Goal: Transaction & Acquisition: Download file/media

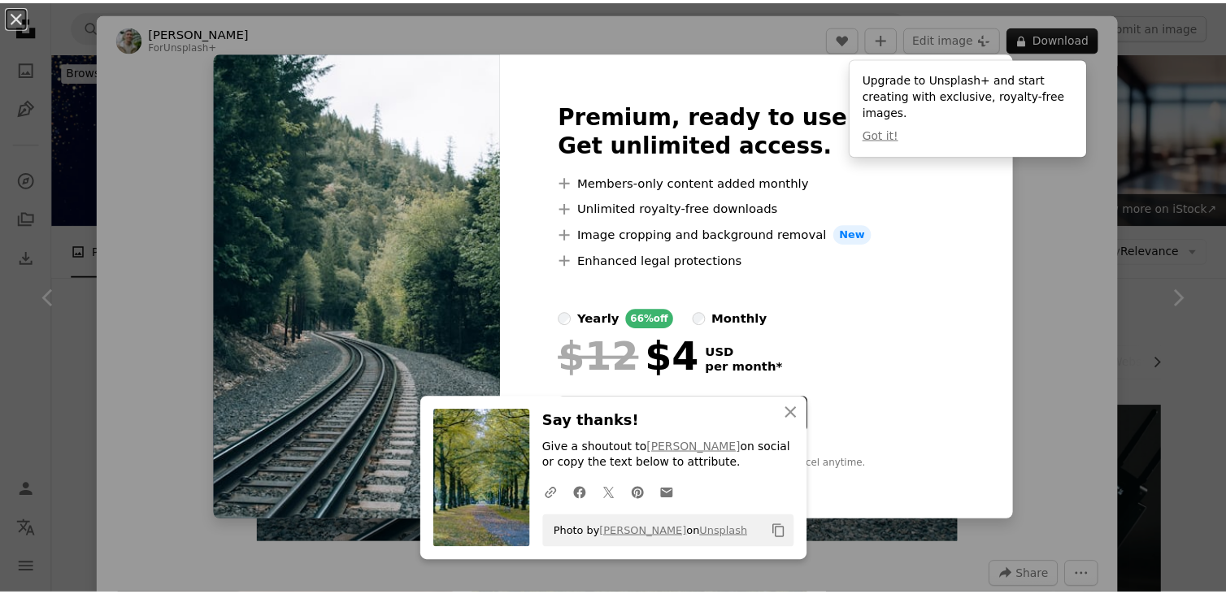
scroll to position [732, 0]
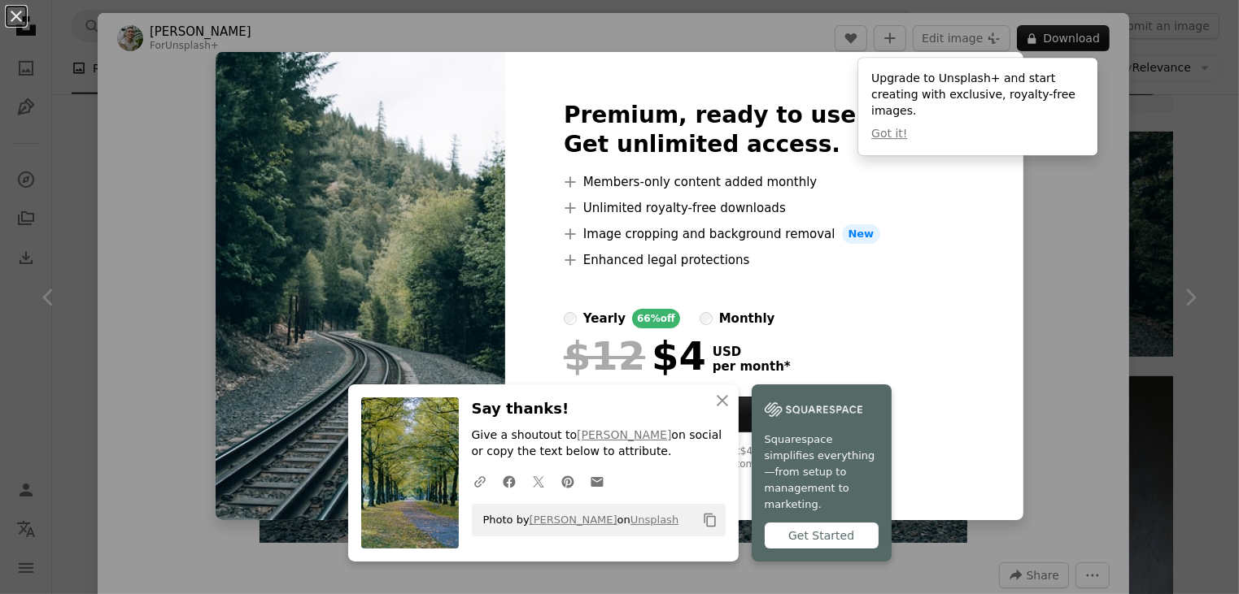
click at [16, 11] on button "An X shape" at bounding box center [17, 17] width 20 height 20
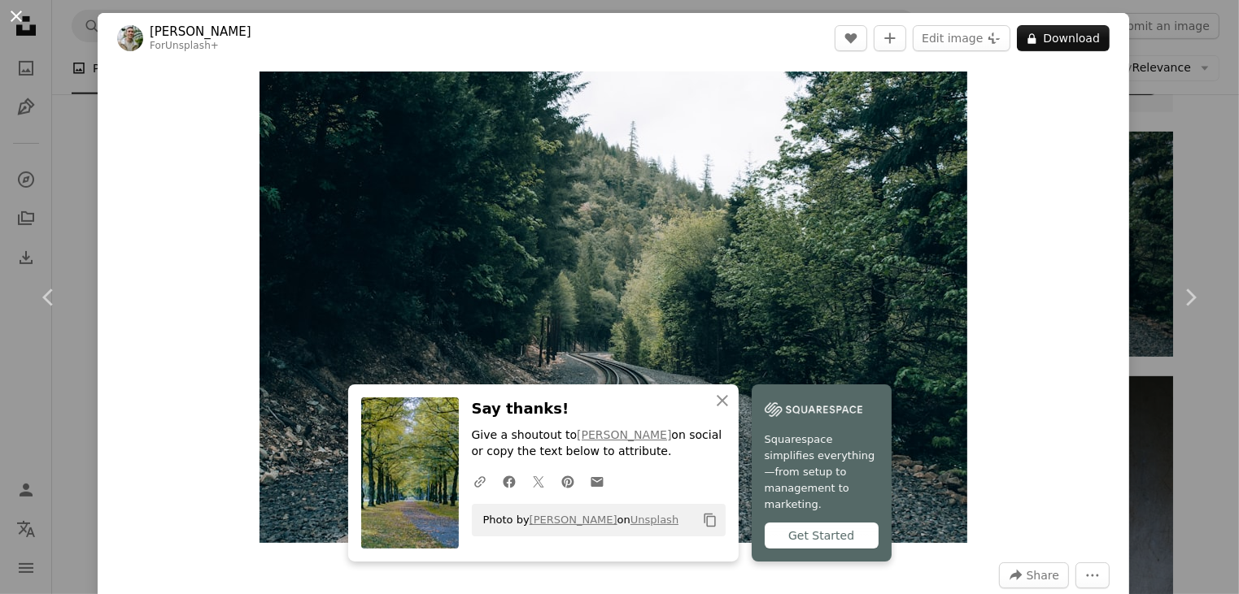
click at [13, 17] on button "An X shape" at bounding box center [17, 17] width 20 height 20
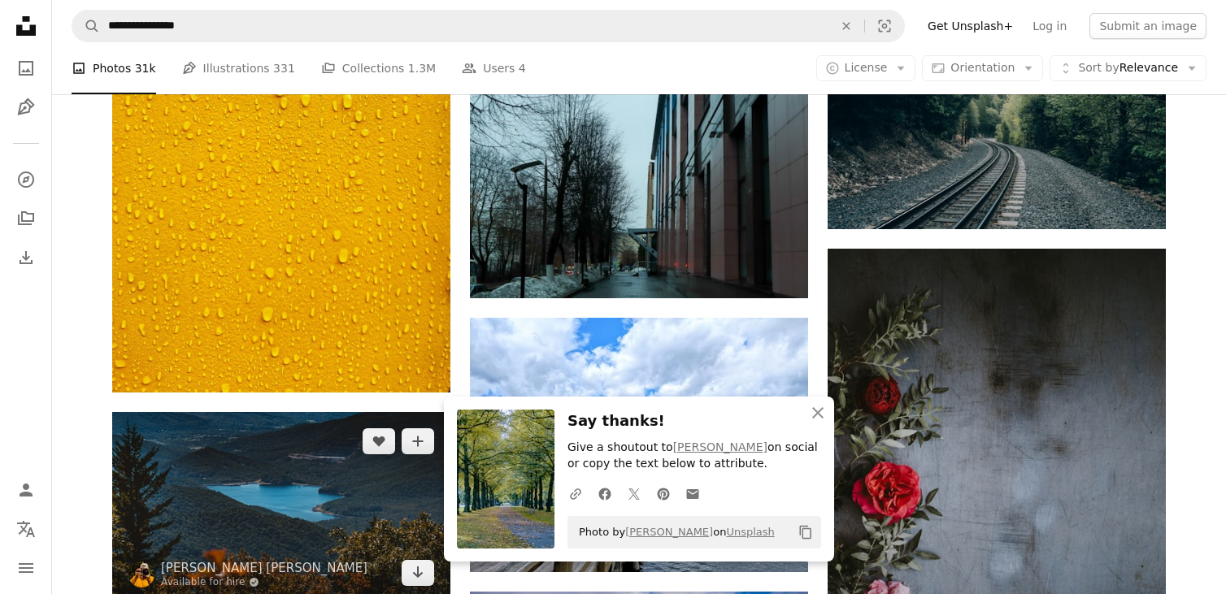
scroll to position [1057, 0]
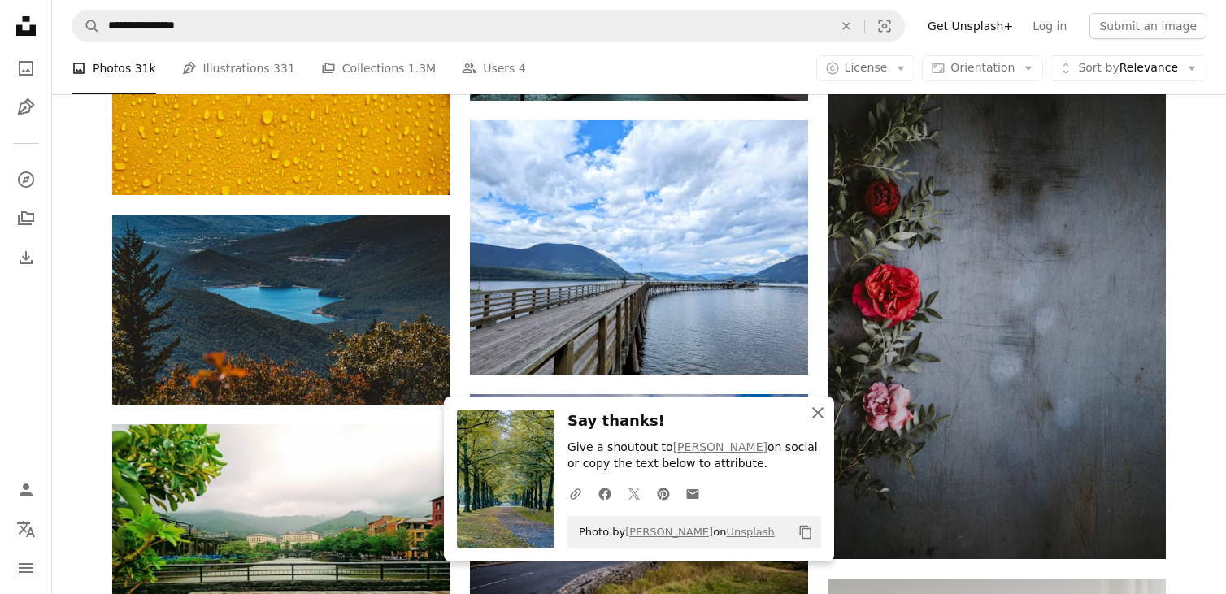
click at [815, 413] on icon "An X shape" at bounding box center [818, 413] width 20 height 20
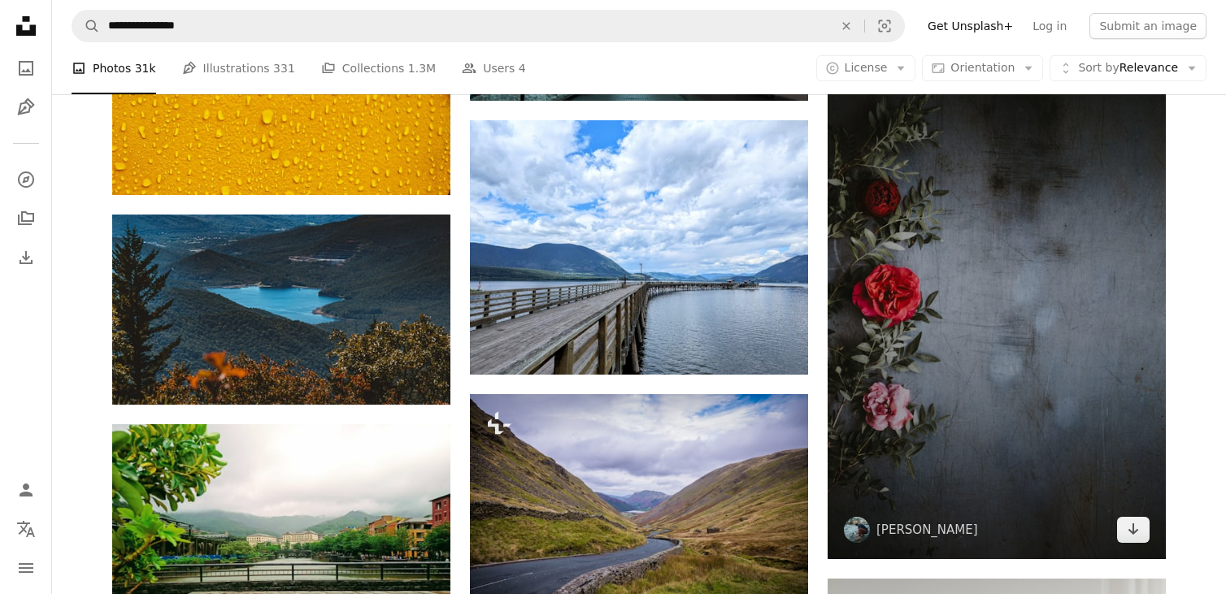
click at [995, 352] on img at bounding box center [997, 305] width 338 height 508
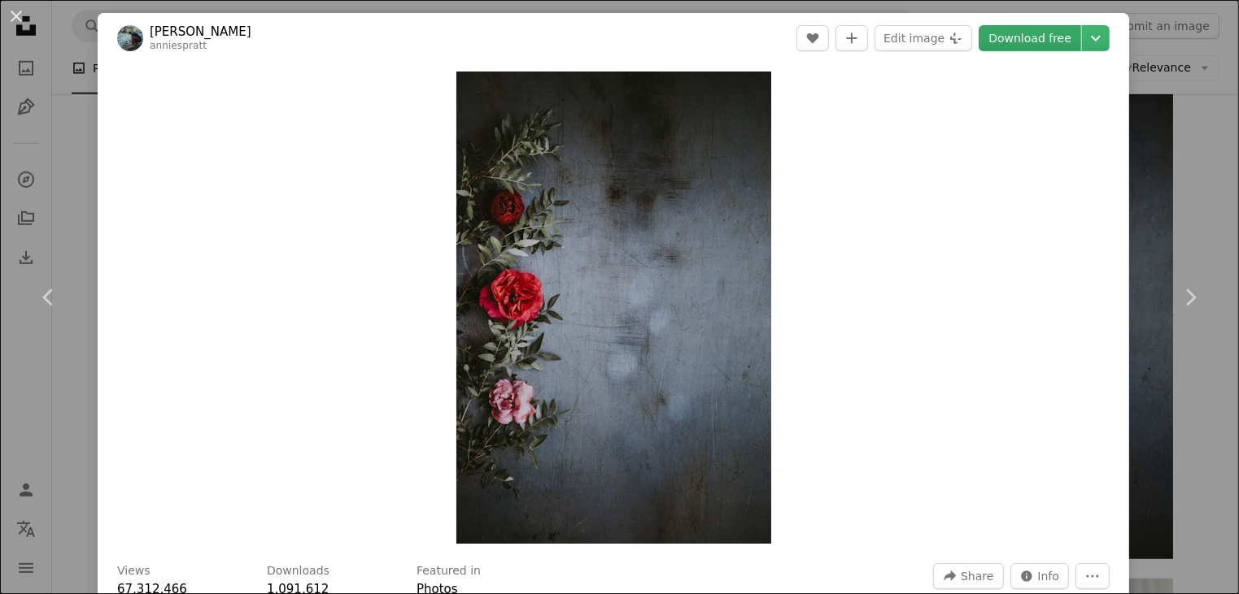
click at [1041, 35] on link "Download free" at bounding box center [1029, 38] width 102 height 26
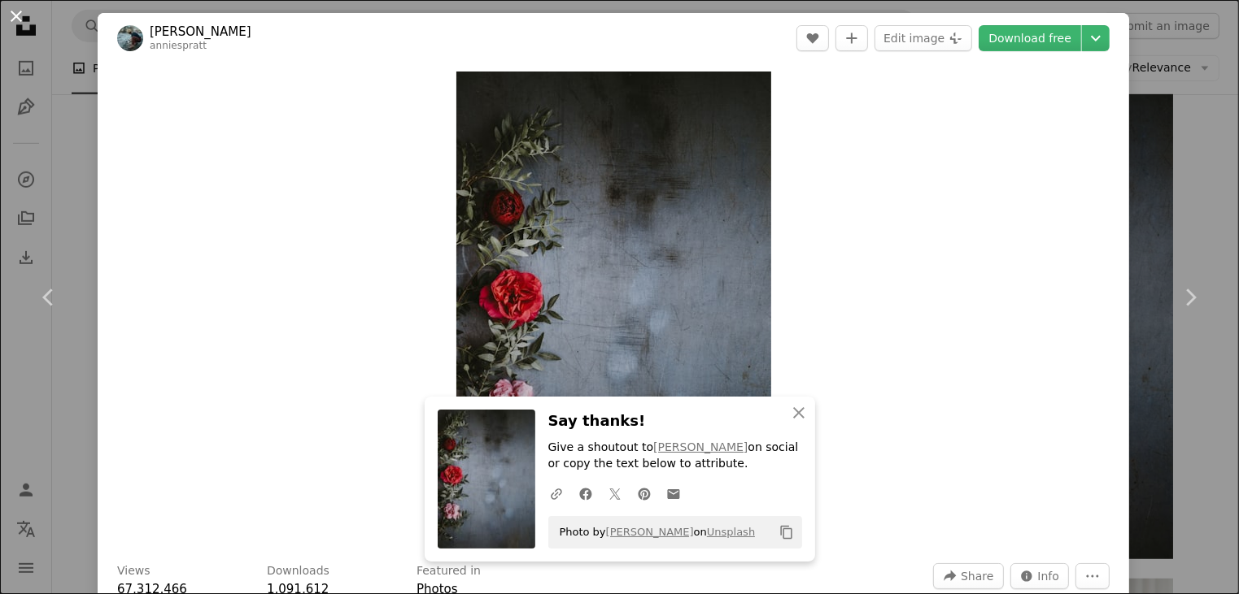
click at [10, 12] on button "An X shape" at bounding box center [17, 17] width 20 height 20
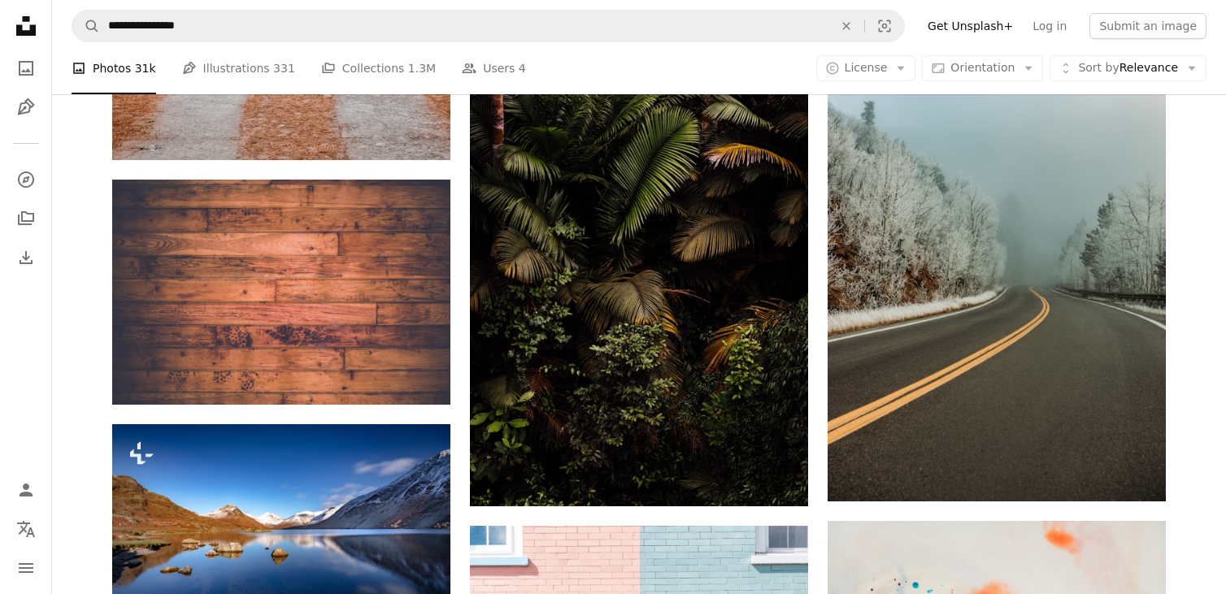
scroll to position [2006, 0]
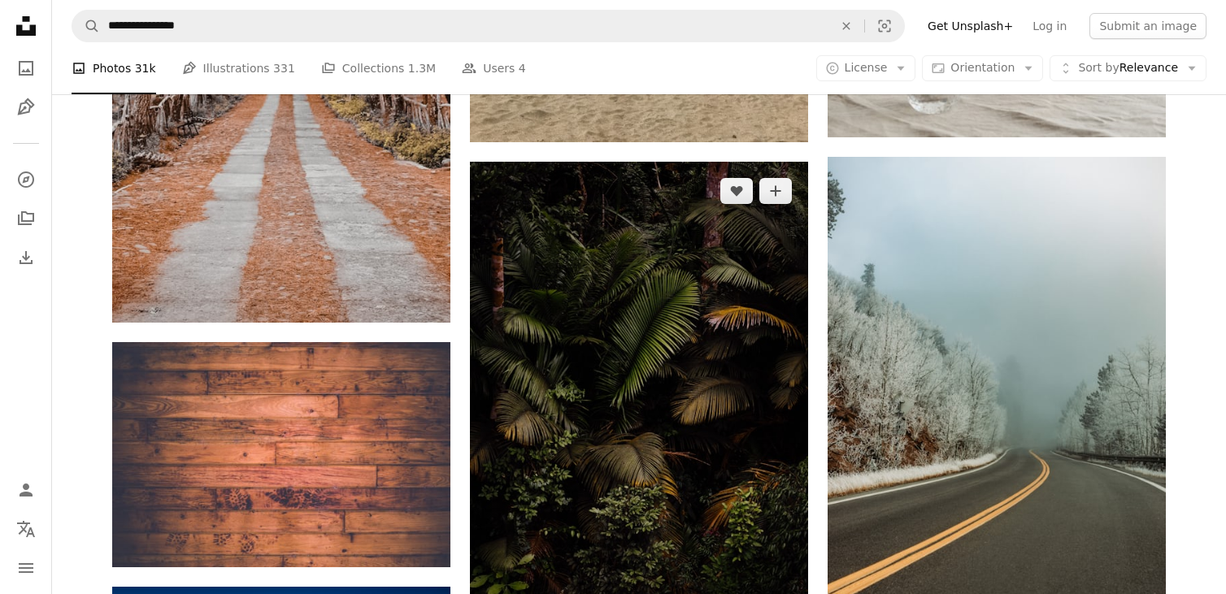
click at [605, 394] on img at bounding box center [639, 415] width 338 height 507
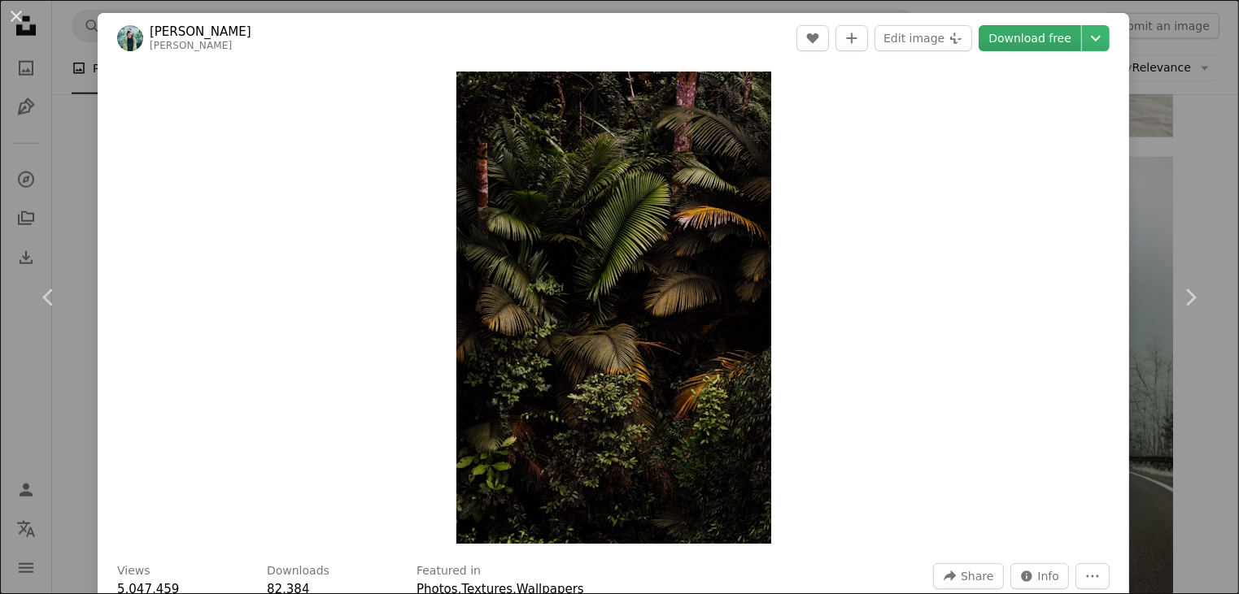
click at [1002, 37] on link "Download free" at bounding box center [1029, 38] width 102 height 26
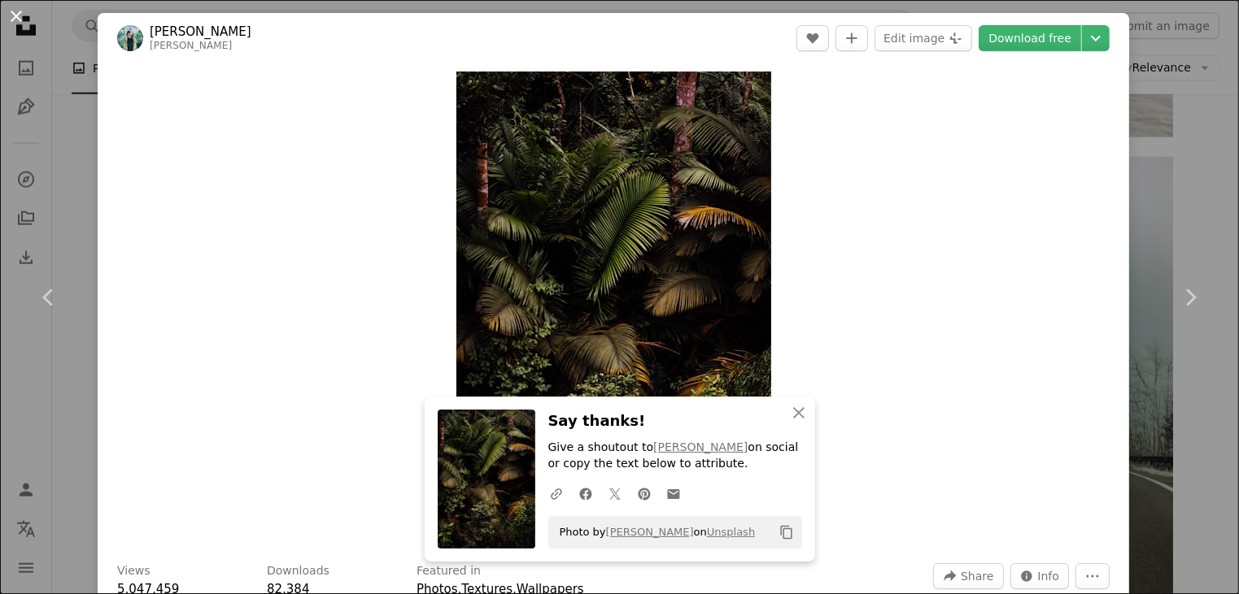
click at [15, 16] on button "An X shape" at bounding box center [17, 17] width 20 height 20
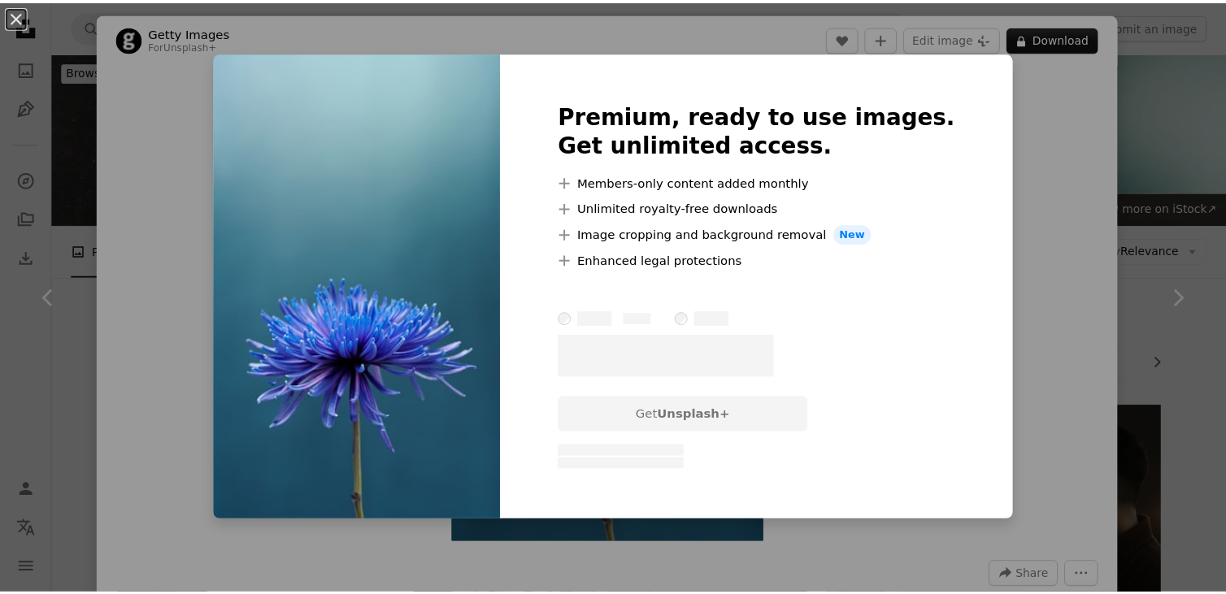
scroll to position [2196, 0]
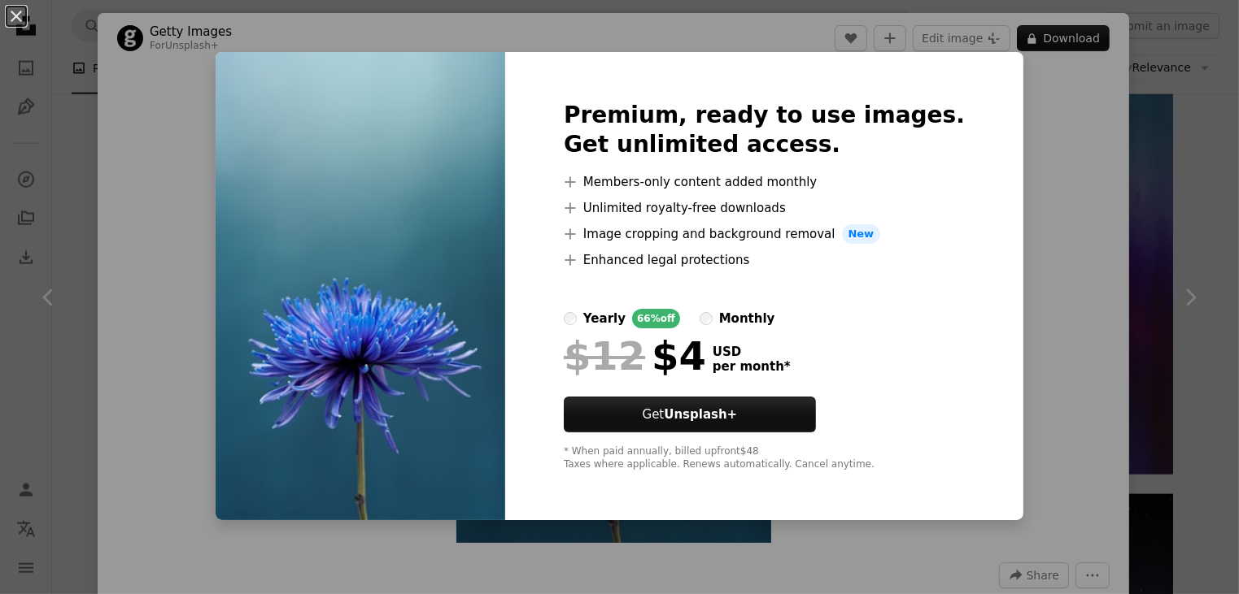
click at [1033, 199] on div "An X shape Premium, ready to use images. Get unlimited access. A plus sign Memb…" at bounding box center [619, 297] width 1239 height 594
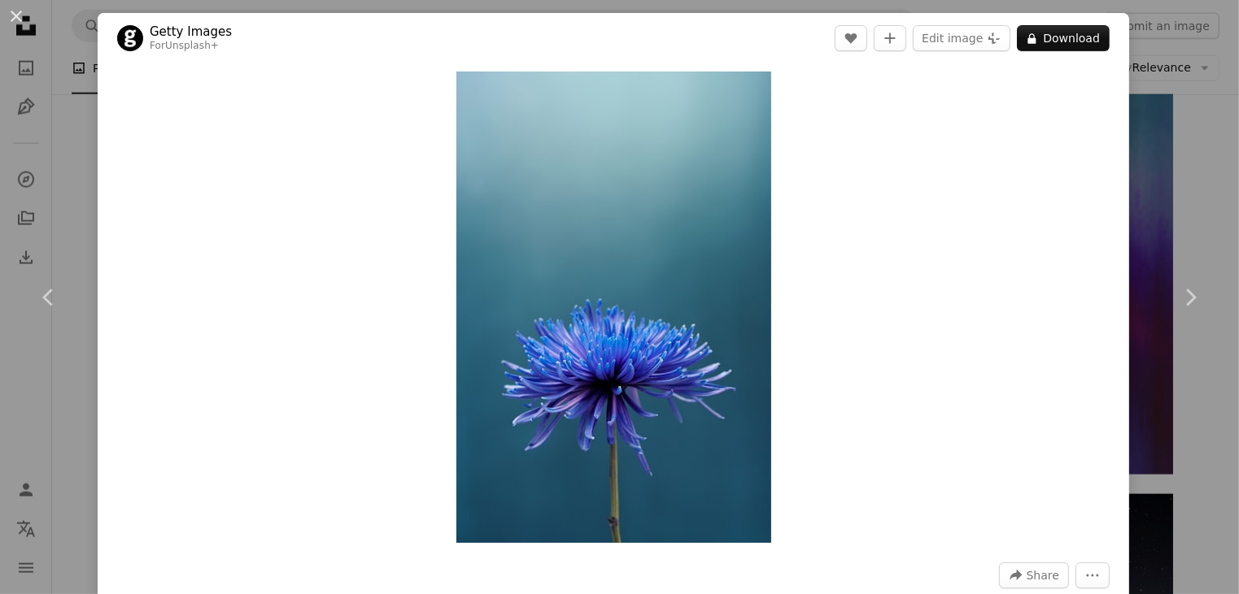
click at [1145, 159] on div "An X shape Chevron left Chevron right Getty Images For Unsplash+ A heart A plus…" at bounding box center [619, 297] width 1239 height 594
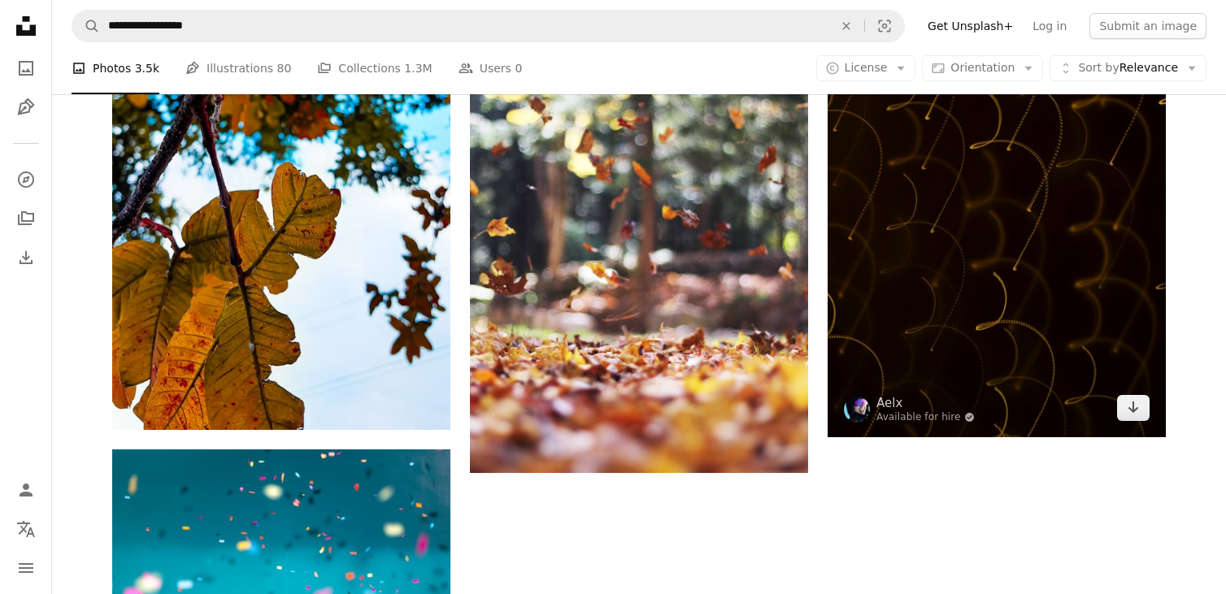
scroll to position [3009, 0]
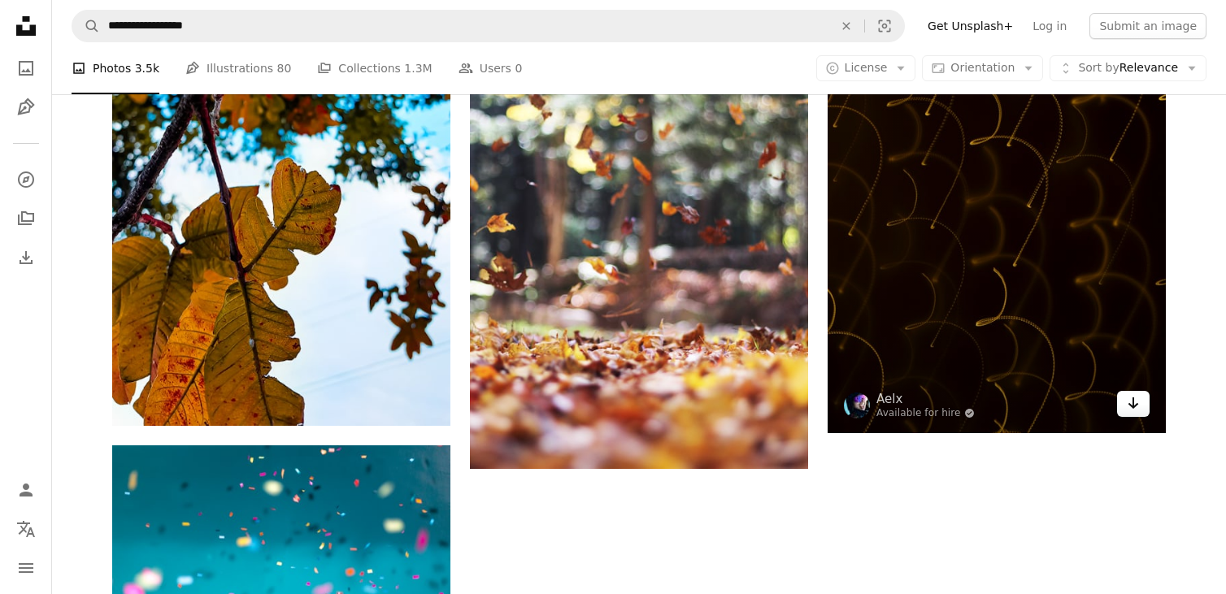
click at [1133, 406] on icon "Download" at bounding box center [1134, 403] width 11 height 11
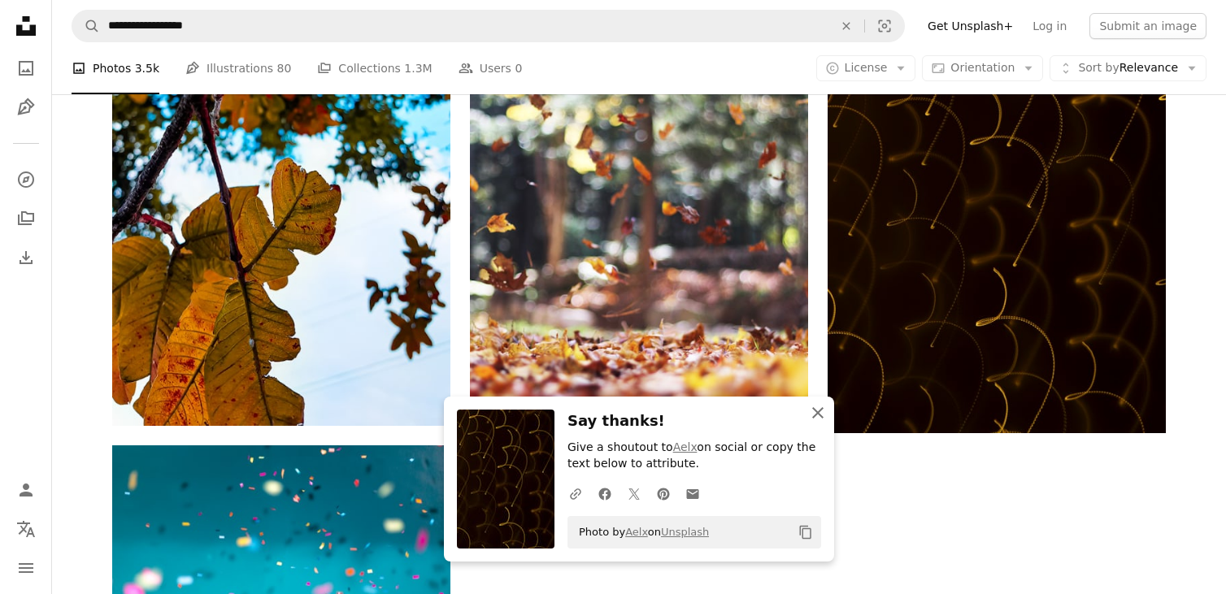
click at [813, 411] on icon "An X shape" at bounding box center [818, 413] width 20 height 20
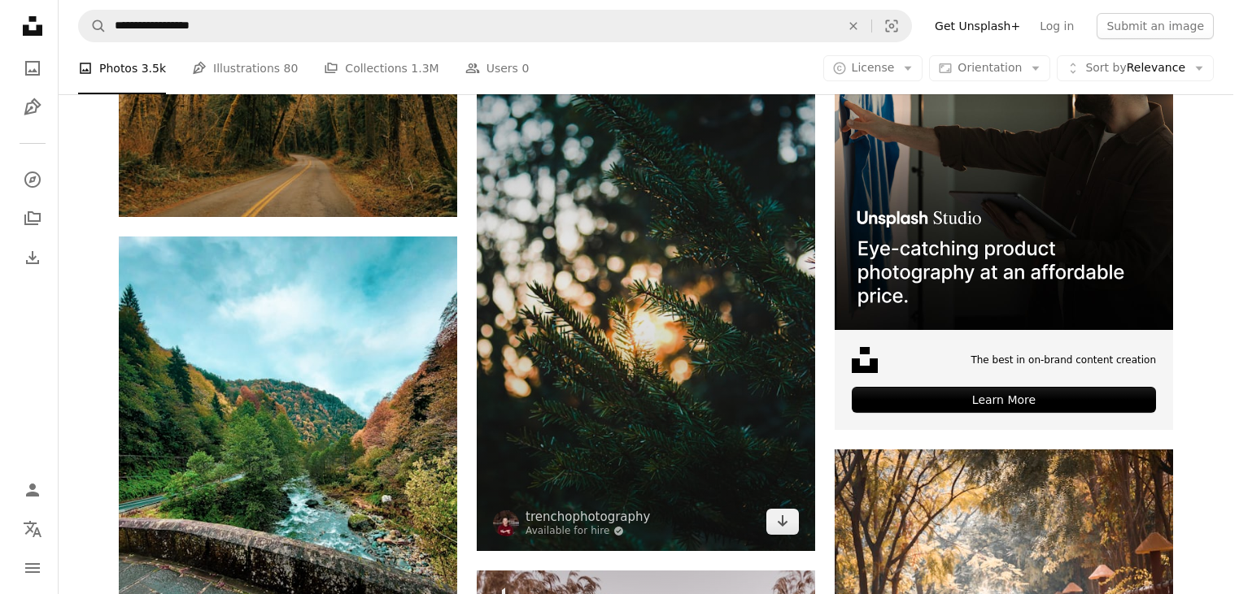
scroll to position [416, 0]
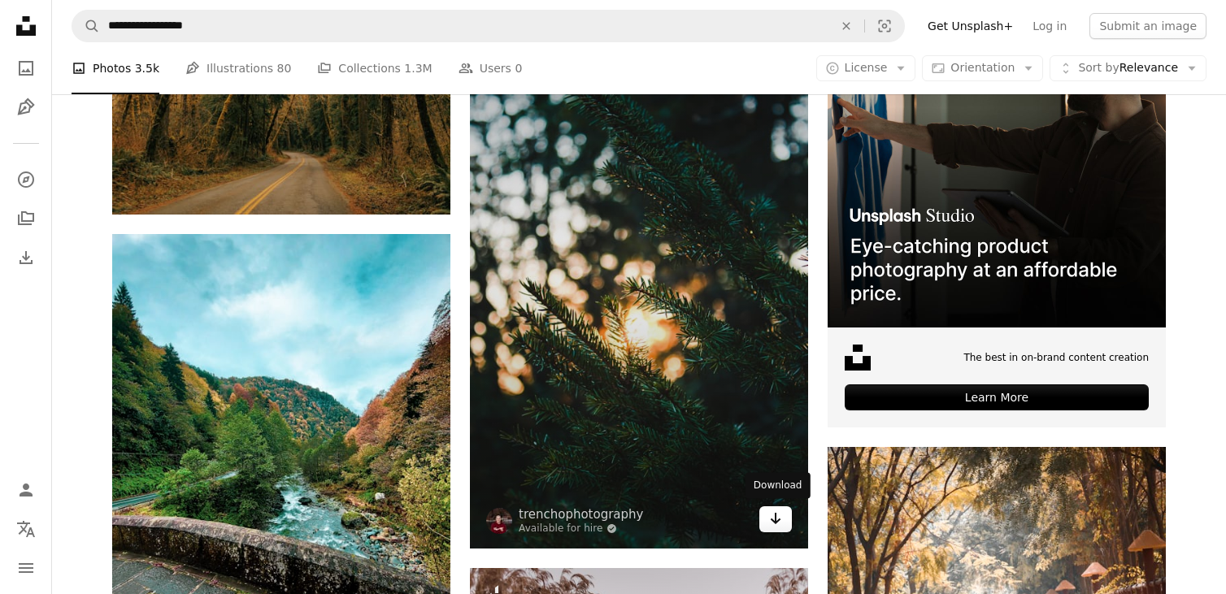
click at [778, 511] on icon "Arrow pointing down" at bounding box center [775, 519] width 13 height 20
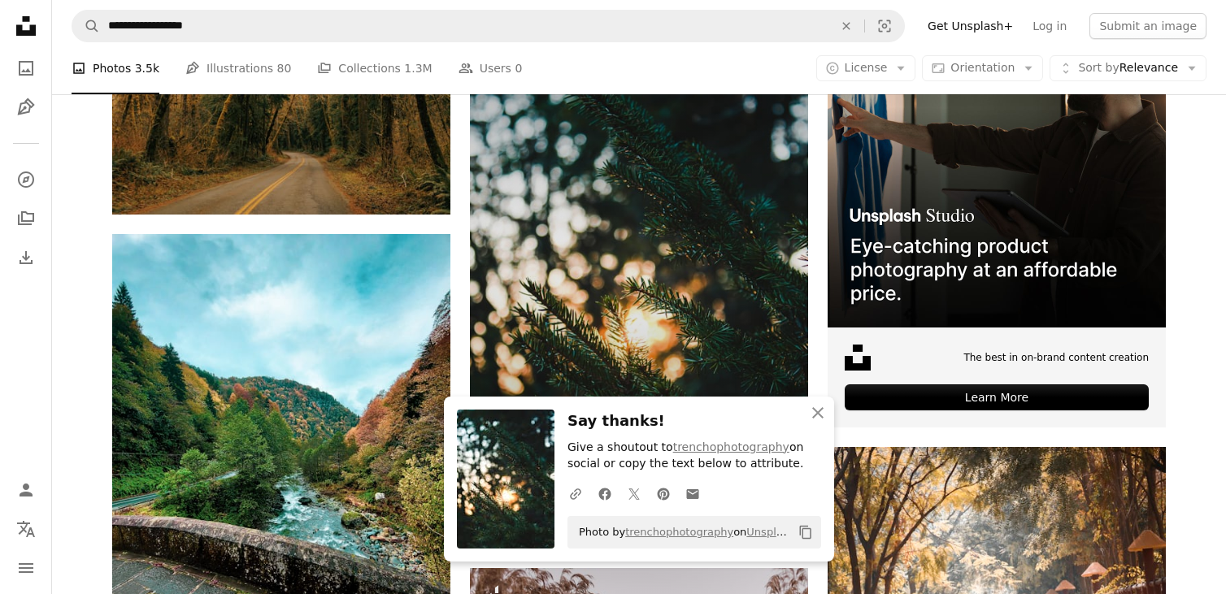
click at [690, 319] on img at bounding box center [639, 268] width 338 height 559
